Goal: Task Accomplishment & Management: Complete application form

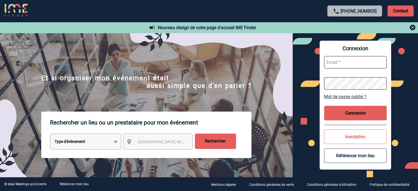
type input "jjandaux@ime-groupe.com"
drag, startPoint x: 368, startPoint y: 116, endPoint x: 357, endPoint y: 116, distance: 10.5
click at [368, 116] on button "Connexion" at bounding box center [355, 113] width 63 height 15
drag, startPoint x: 352, startPoint y: 105, endPoint x: 353, endPoint y: 114, distance: 8.6
click at [352, 105] on div "Connexion jjandaux@ime-groupe.com Mot de passe oublié ? Connexion Inscription R…" at bounding box center [356, 105] width 72 height 129
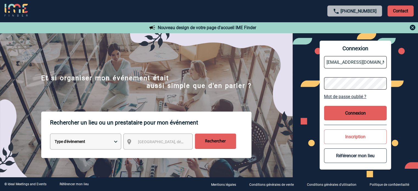
click at [353, 115] on button "Connexion" at bounding box center [355, 113] width 63 height 15
click at [348, 111] on button "Connexion" at bounding box center [355, 113] width 63 height 15
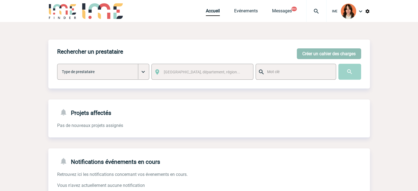
click at [319, 56] on button "Créer un cahier des charges" at bounding box center [329, 53] width 64 height 11
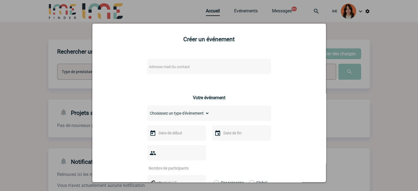
drag, startPoint x: 151, startPoint y: 59, endPoint x: 152, endPoint y: 62, distance: 3.0
click at [152, 62] on div "Adresse mail du contact" at bounding box center [209, 66] width 124 height 15
click at [154, 64] on span "Adresse mail du contact" at bounding box center [195, 67] width 96 height 8
type input "fatima.boughlid@novartis.com"
click at [54, 74] on div at bounding box center [209, 95] width 418 height 191
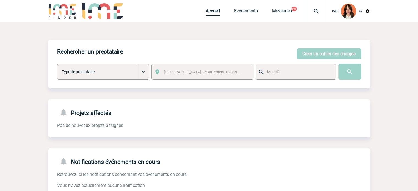
click at [208, 9] on link "Accueil" at bounding box center [213, 12] width 14 height 8
click at [212, 12] on link "Accueil" at bounding box center [213, 12] width 14 height 8
click at [213, 14] on link "Accueil" at bounding box center [213, 12] width 14 height 8
